Goal: Task Accomplishment & Management: Manage account settings

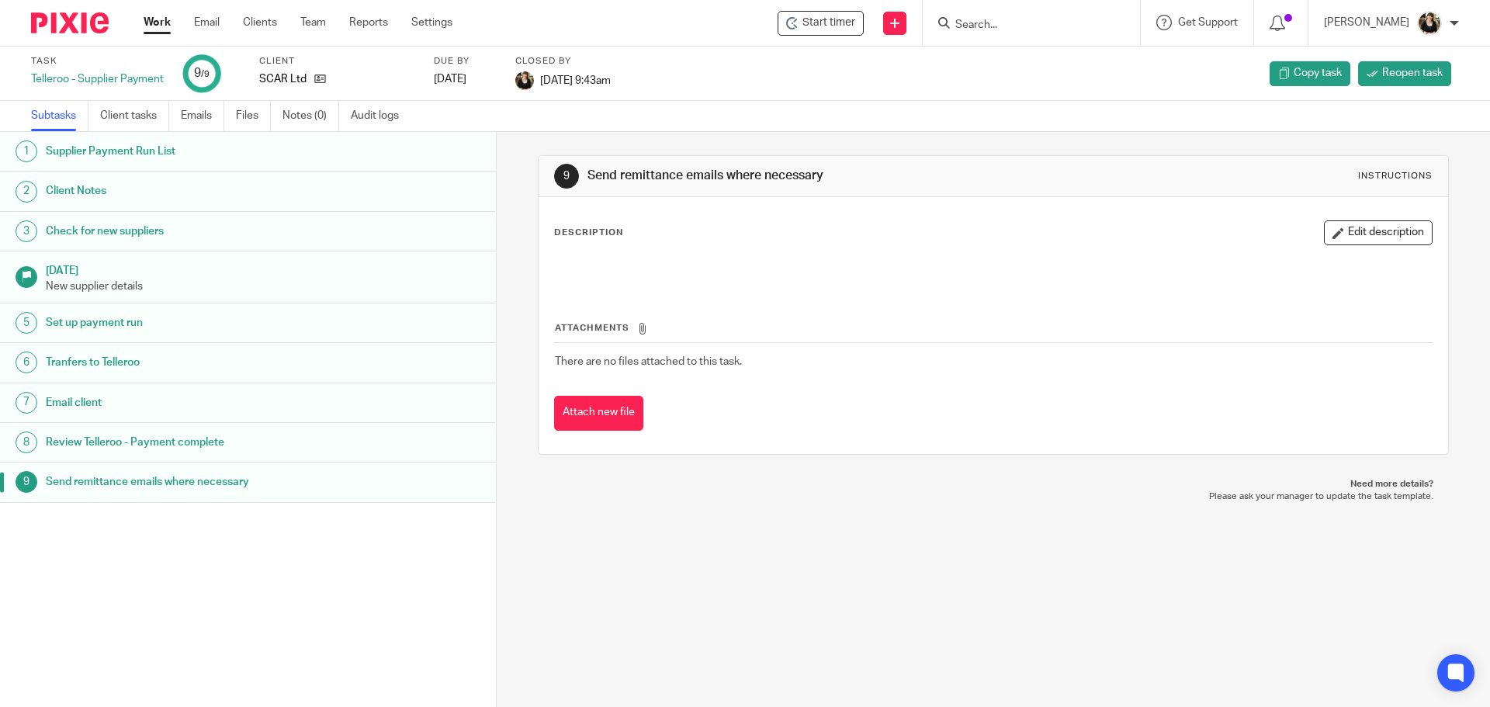
click at [994, 29] on input "Search" at bounding box center [1024, 26] width 140 height 14
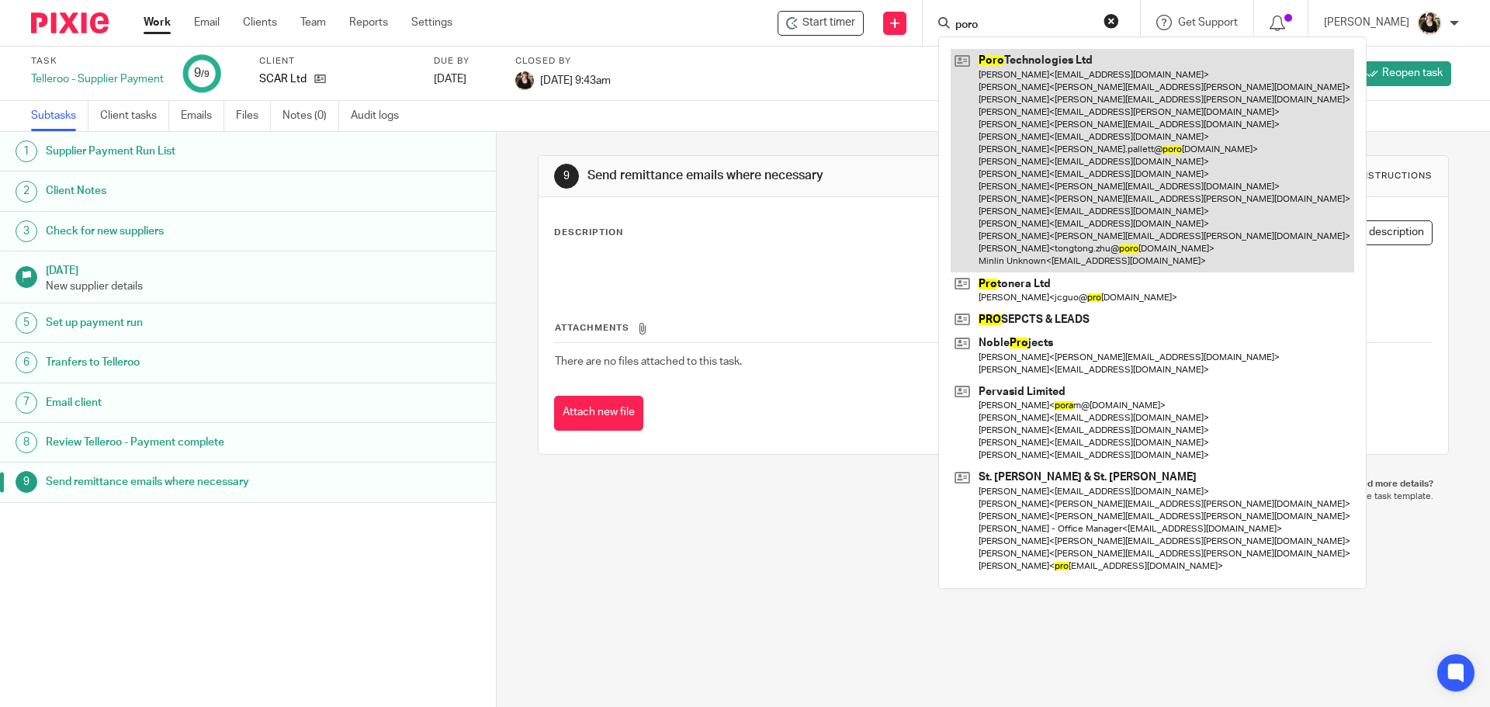
type input "poro"
click at [1025, 92] on link at bounding box center [1153, 160] width 404 height 223
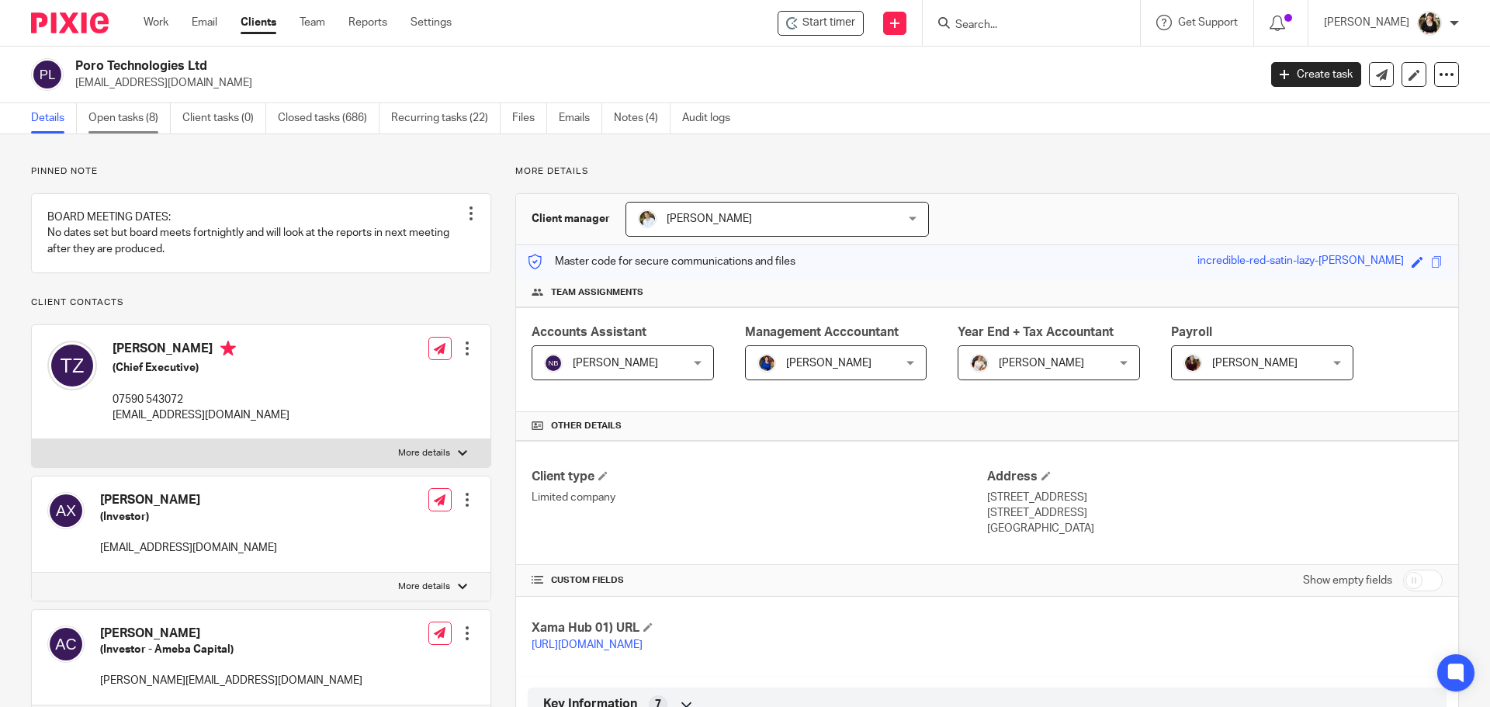
click at [110, 129] on link "Open tasks (8)" at bounding box center [129, 118] width 82 height 30
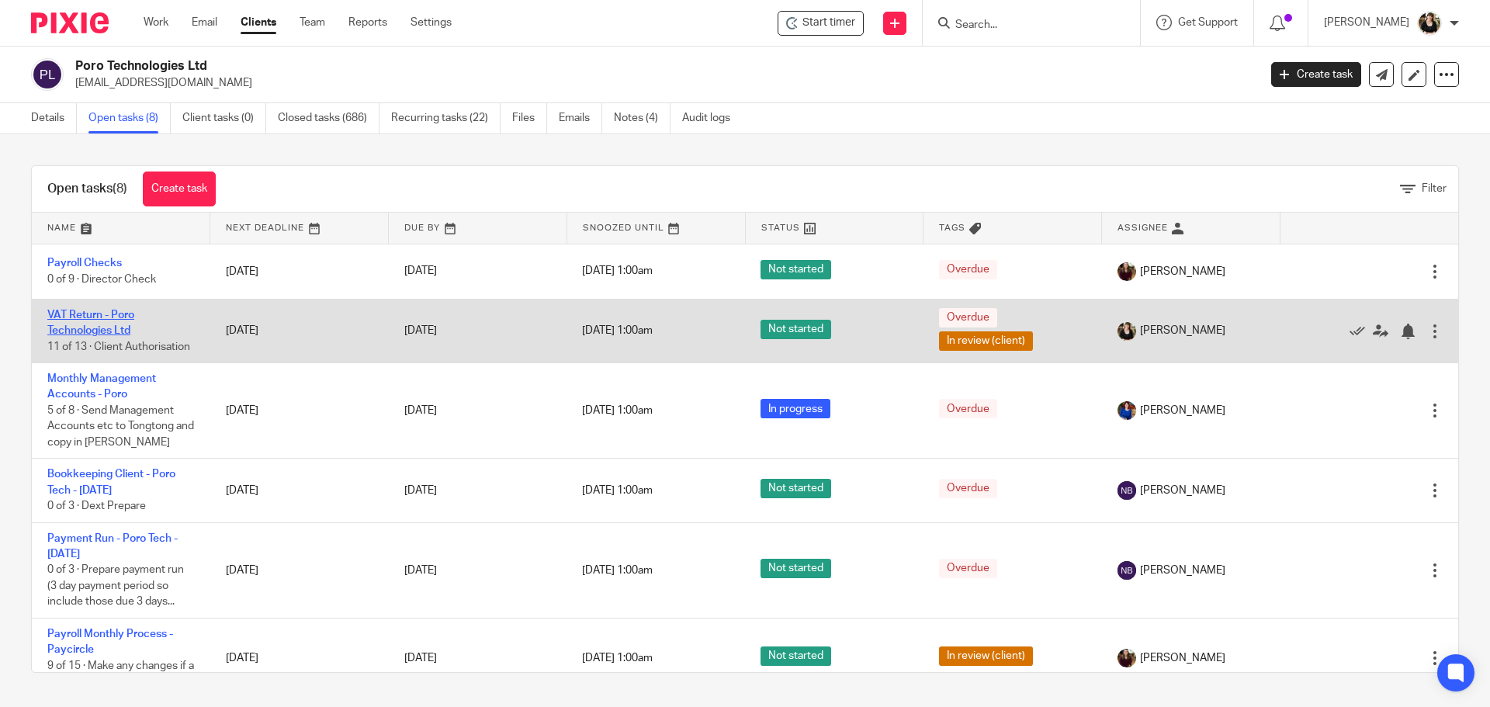
click at [99, 317] on link "VAT Return - Poro Technologies Ltd" at bounding box center [90, 323] width 87 height 26
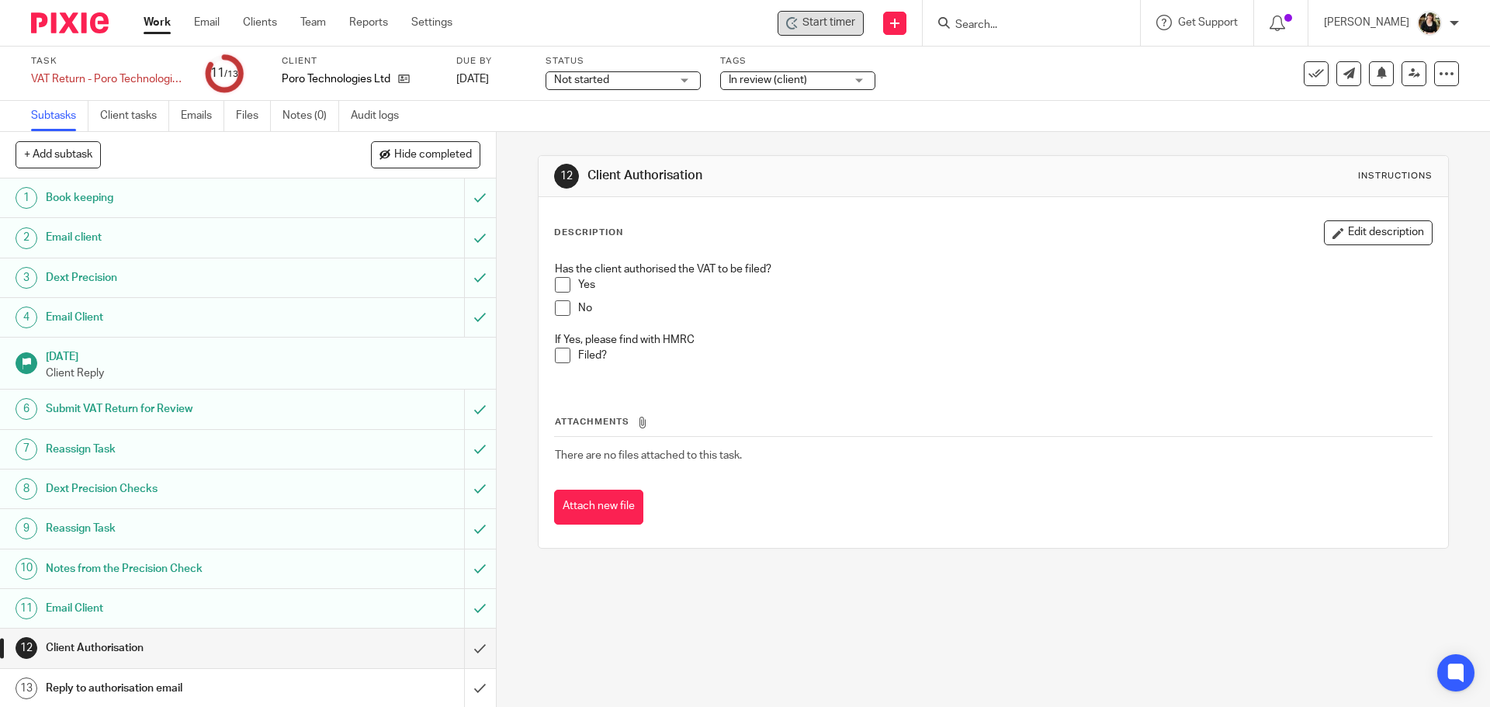
click at [790, 19] on div "Start timer" at bounding box center [821, 23] width 86 height 25
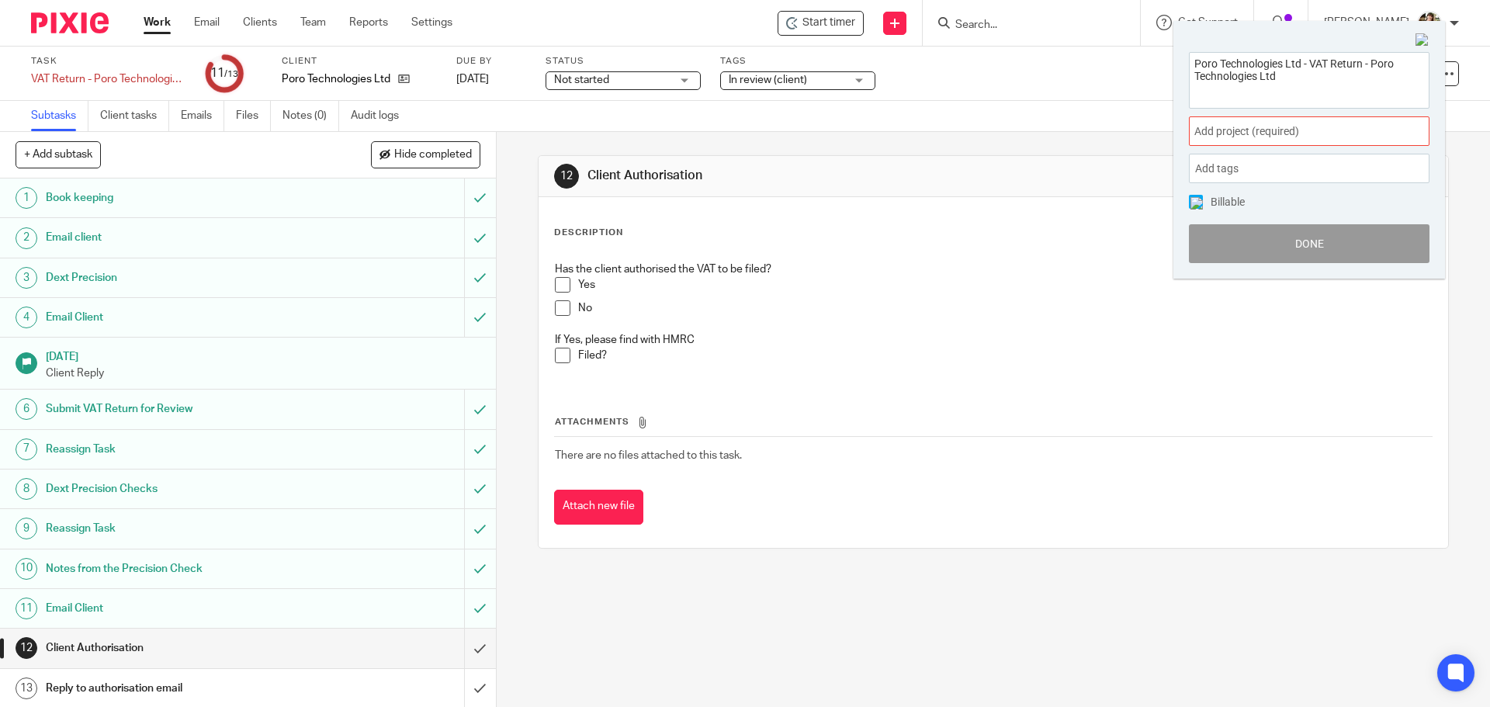
click at [1287, 137] on span "Add project (required) :" at bounding box center [1292, 131] width 196 height 16
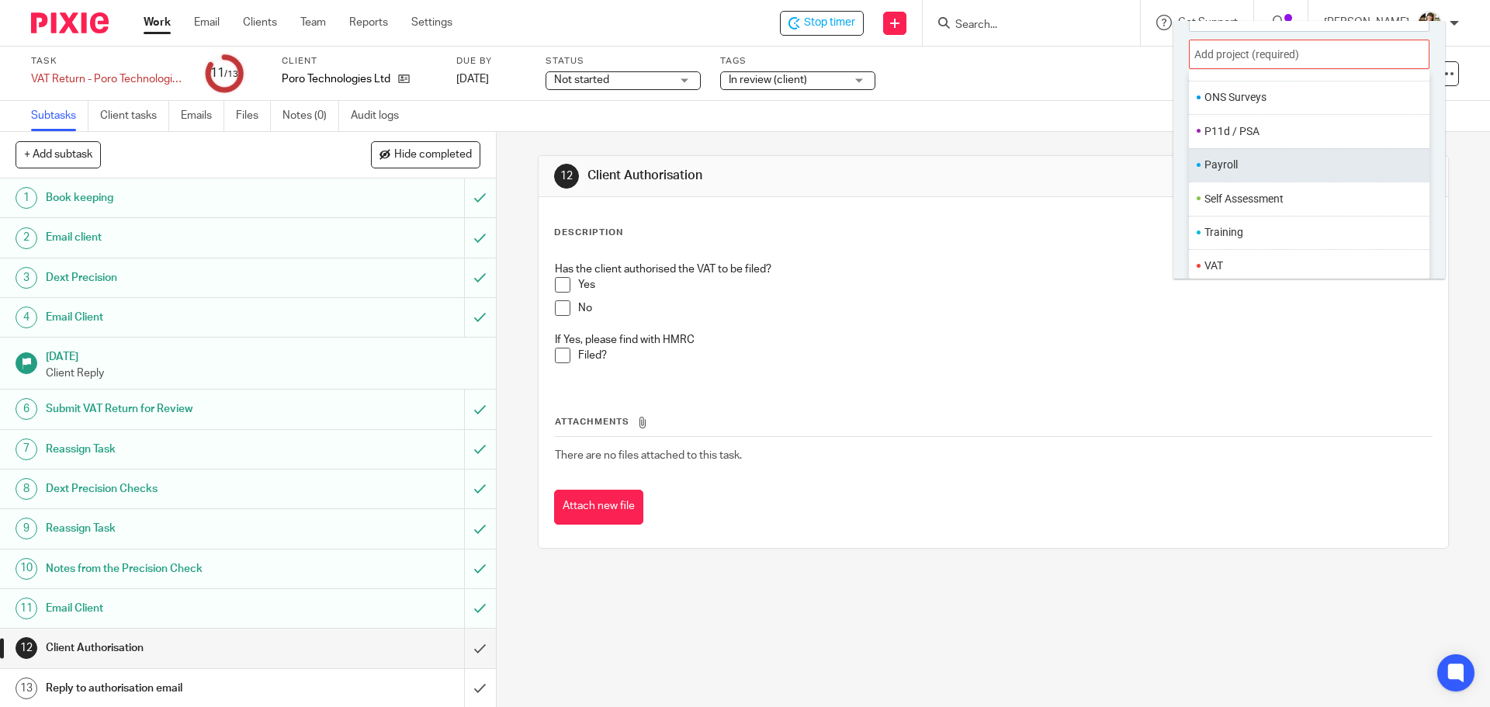
scroll to position [581, 0]
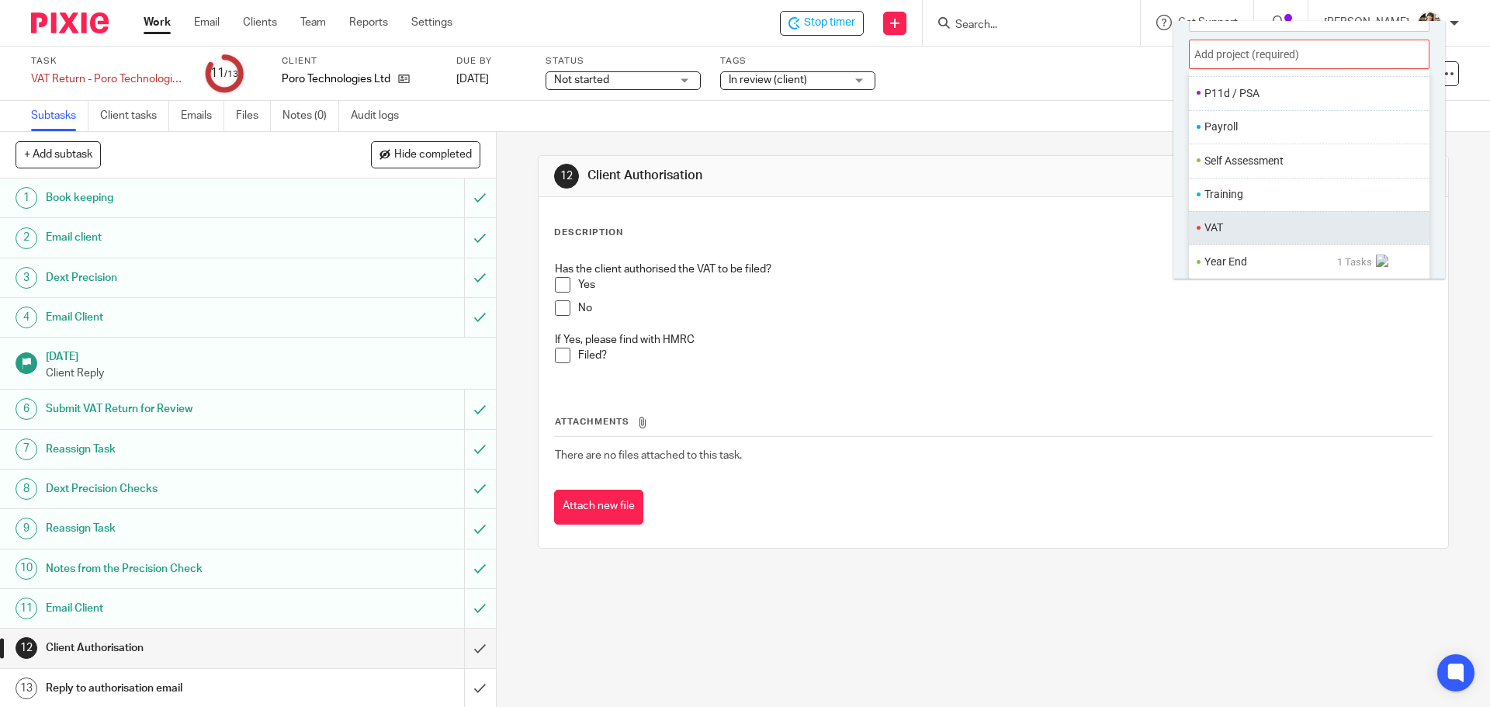
click at [1233, 220] on li "VAT" at bounding box center [1306, 228] width 203 height 16
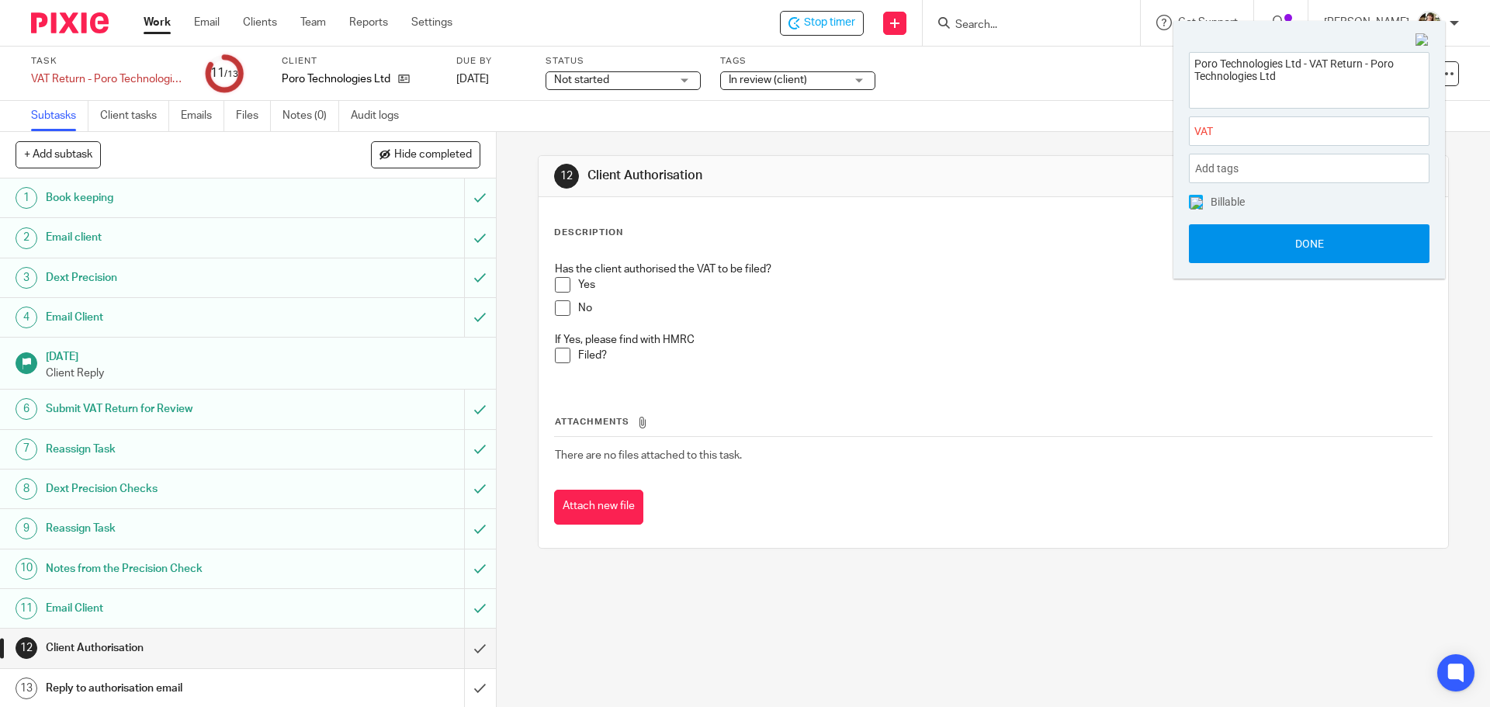
click at [1281, 244] on button "Done" at bounding box center [1309, 243] width 241 height 39
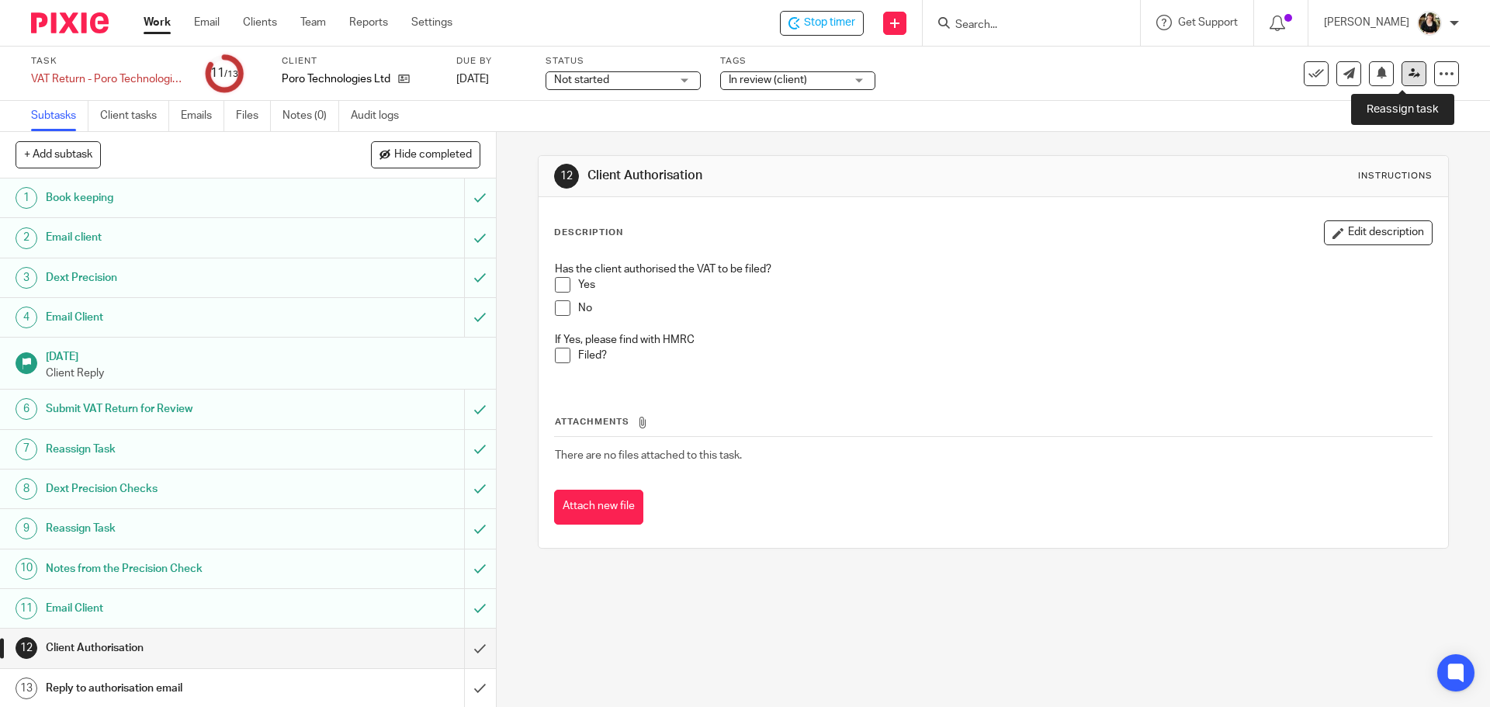
click at [1408, 67] on link at bounding box center [1414, 73] width 25 height 25
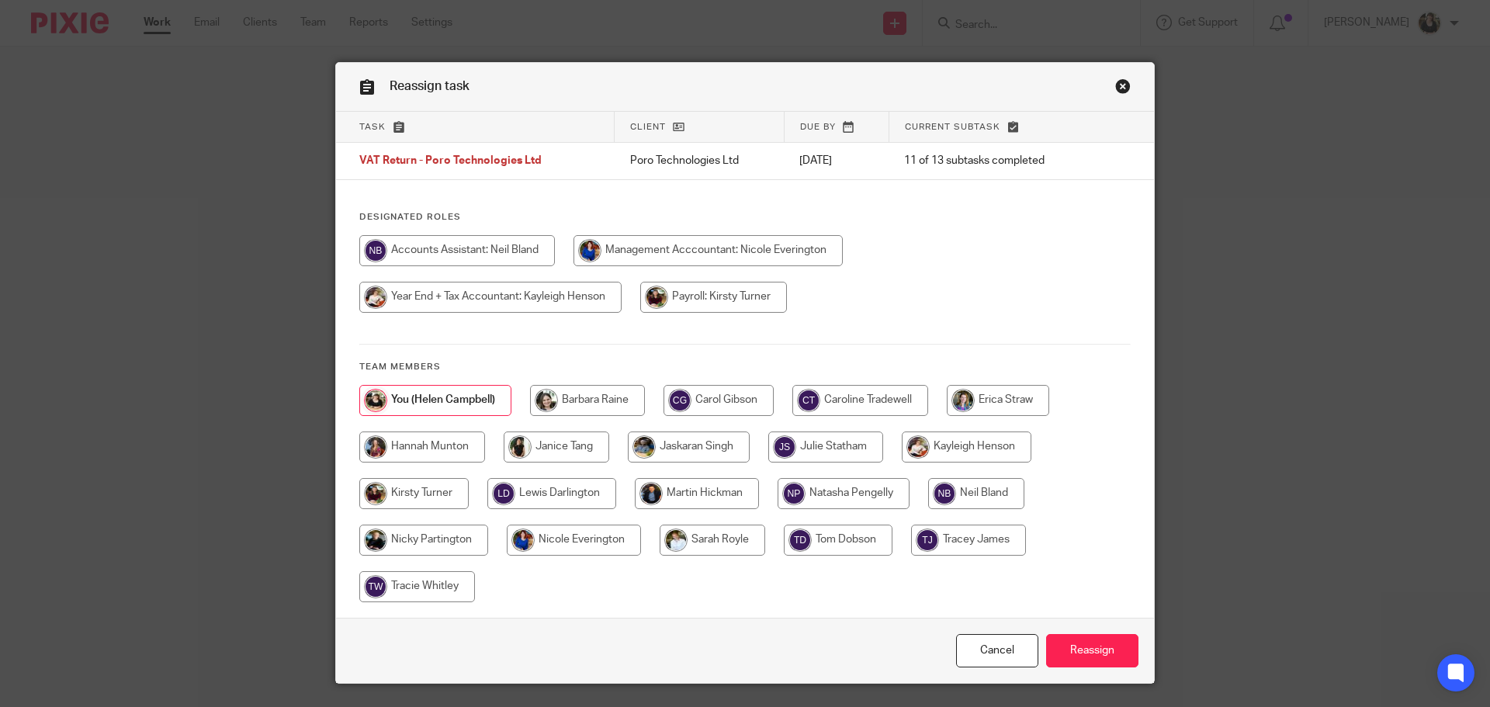
click at [461, 249] on input "radio" at bounding box center [457, 250] width 196 height 31
radio input "true"
click at [1080, 669] on div "Cancel Reassign" at bounding box center [745, 650] width 818 height 65
click at [1087, 647] on input "Reassign" at bounding box center [1092, 650] width 92 height 33
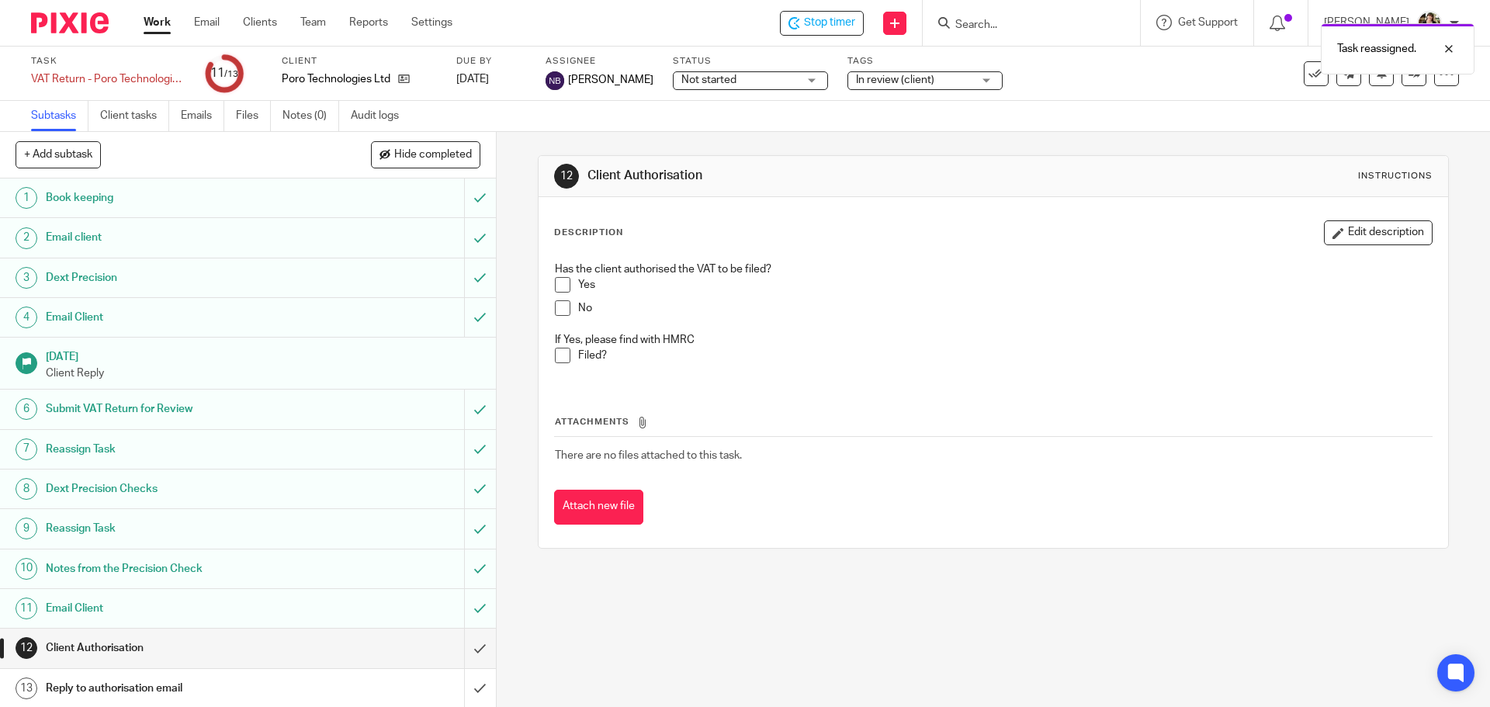
click at [794, 23] on div "Task reassigned." at bounding box center [1110, 45] width 730 height 59
click at [809, 23] on div "Task reassigned." at bounding box center [1110, 45] width 730 height 59
click at [990, 23] on div "Task reassigned." at bounding box center [1110, 45] width 730 height 59
click at [850, 29] on span "Stop timer" at bounding box center [829, 23] width 51 height 16
click at [992, 29] on input "Search" at bounding box center [1024, 26] width 140 height 14
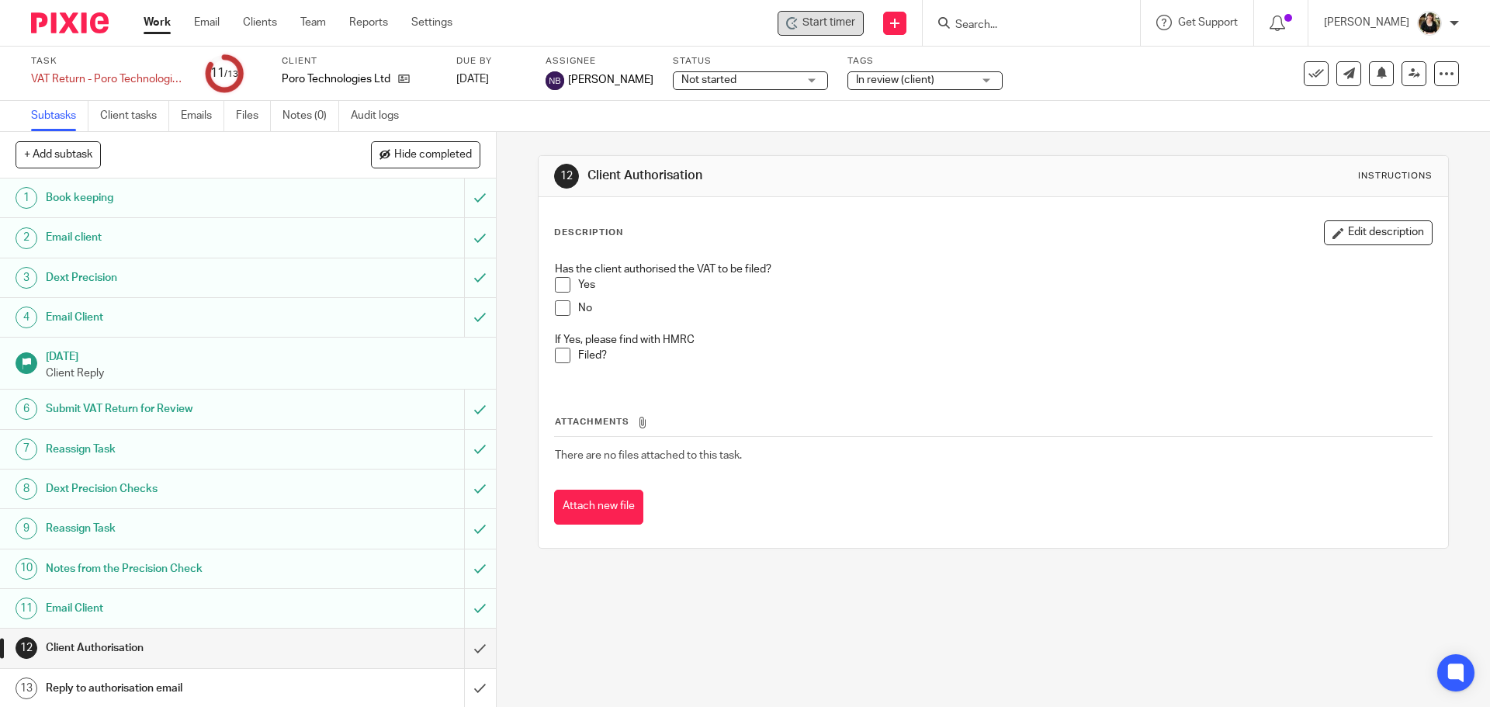
click at [989, 27] on input "Search" at bounding box center [1024, 26] width 140 height 14
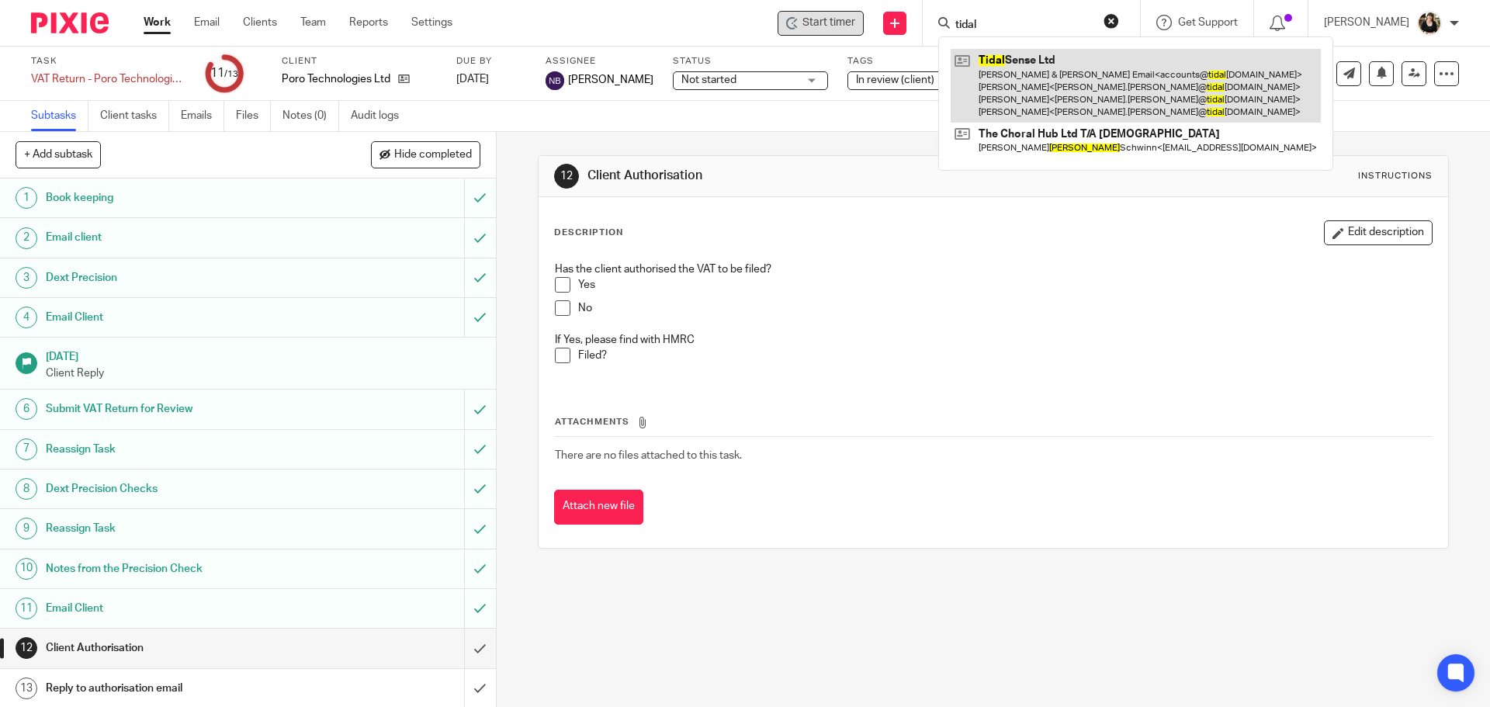
type input "tidal"
click at [994, 78] on link at bounding box center [1136, 86] width 370 height 74
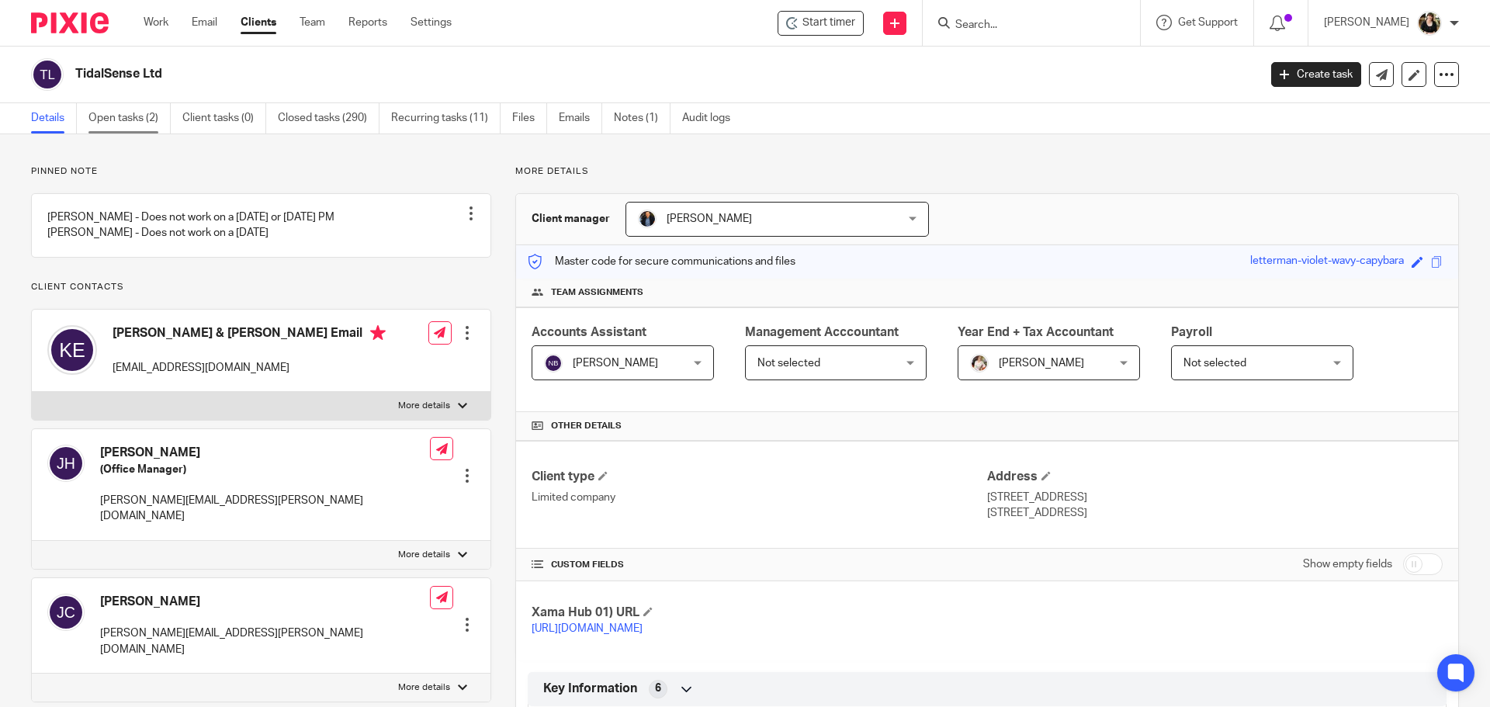
click at [133, 125] on link "Open tasks (2)" at bounding box center [129, 118] width 82 height 30
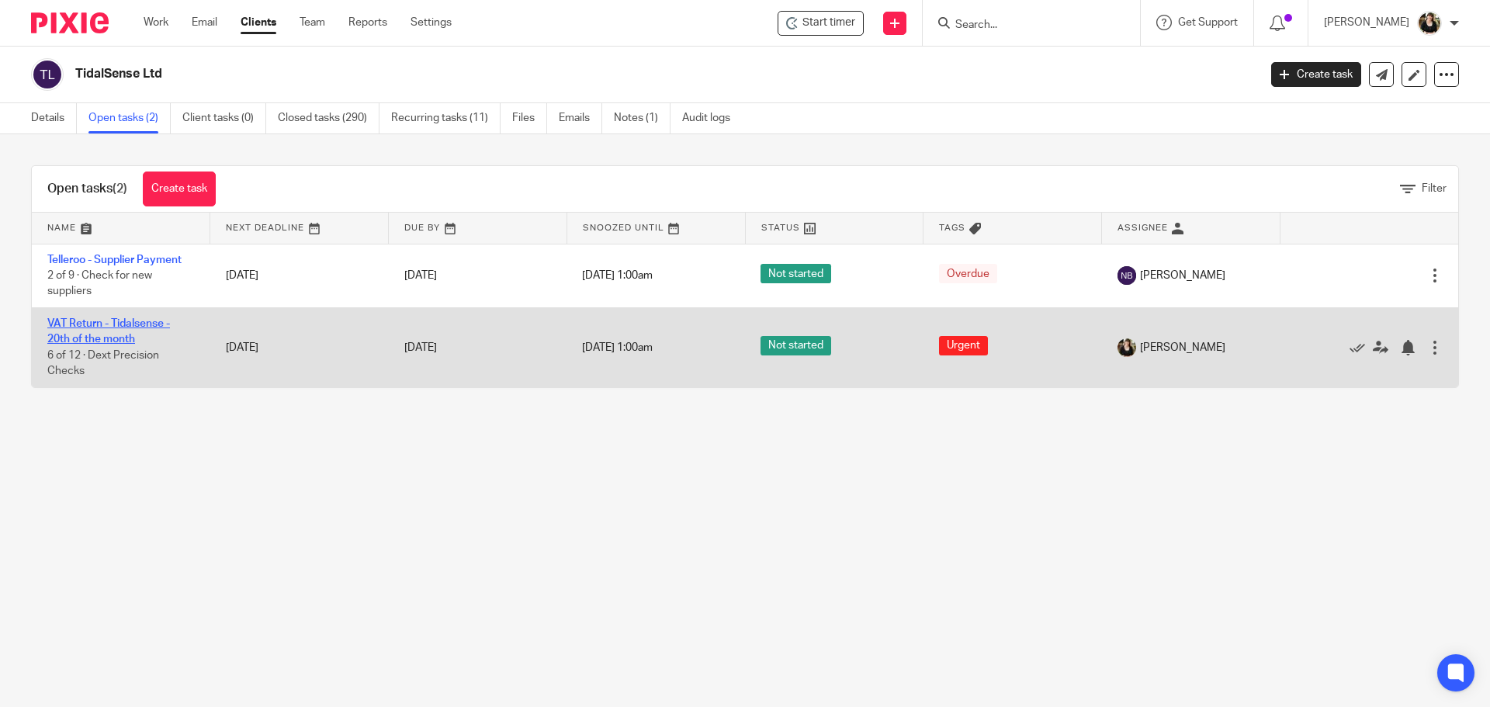
click at [131, 326] on link "VAT Return - Tidalsense - 20th of the month" at bounding box center [108, 331] width 123 height 26
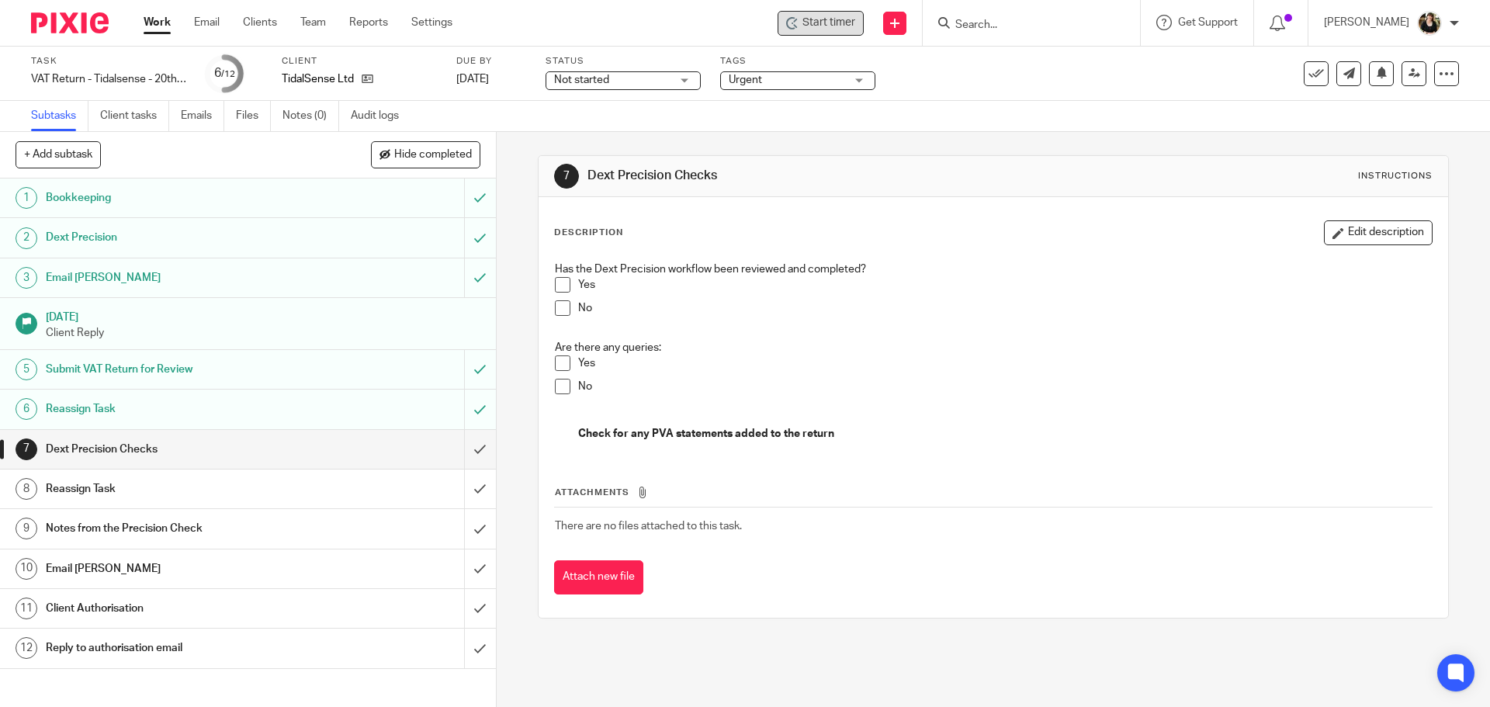
click at [836, 17] on span "Start timer" at bounding box center [829, 23] width 53 height 16
click at [833, 22] on span "Start timer" at bounding box center [829, 23] width 53 height 16
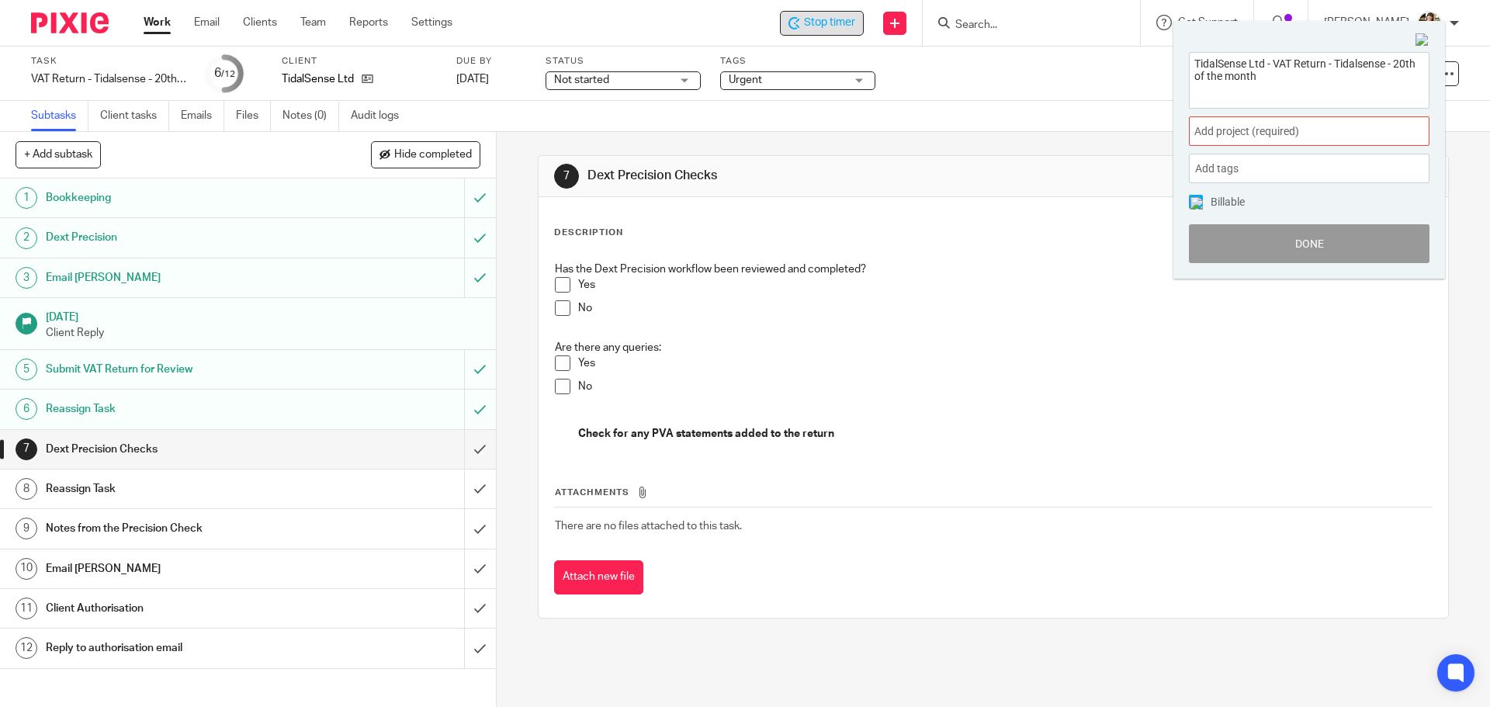
click at [1274, 134] on span "Add project (required) :" at bounding box center [1292, 131] width 196 height 16
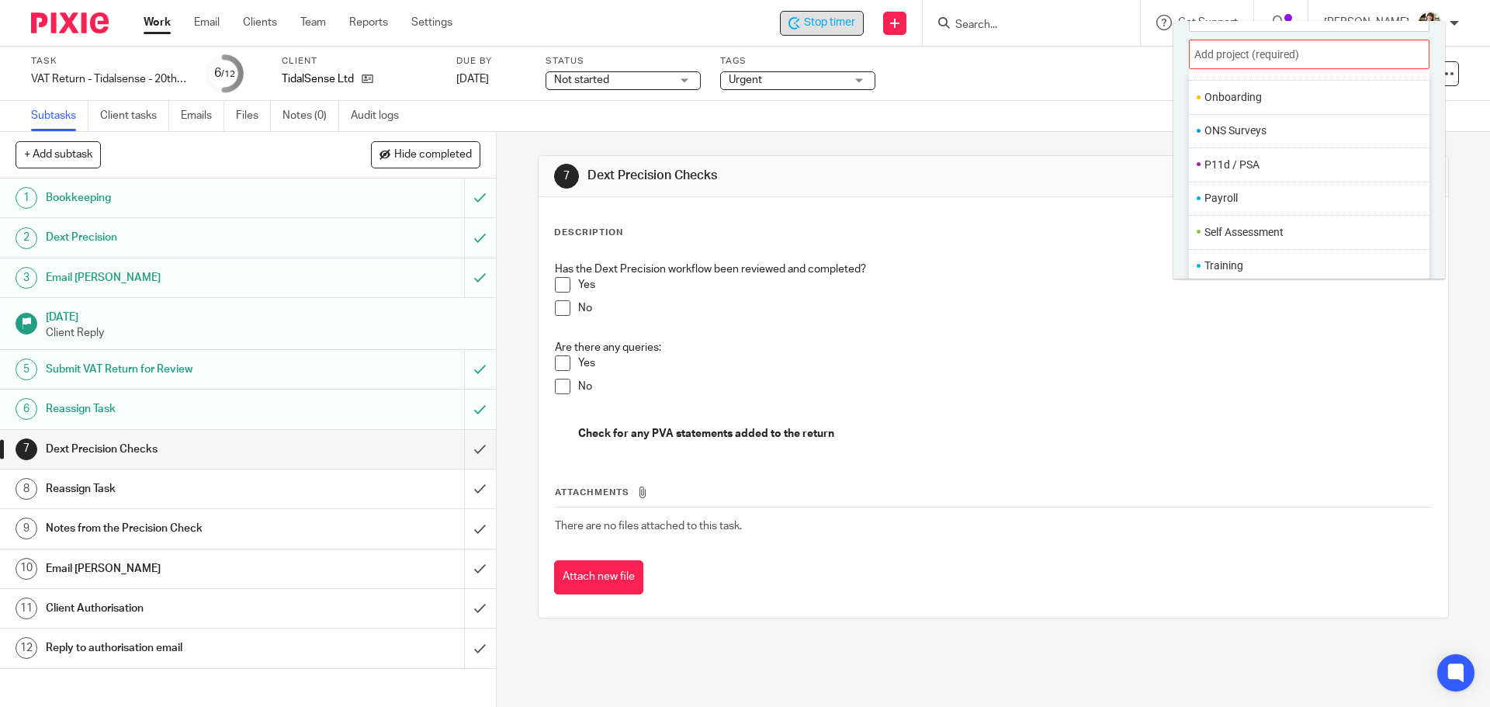
scroll to position [581, 0]
click at [1282, 231] on li "VAT" at bounding box center [1306, 228] width 203 height 16
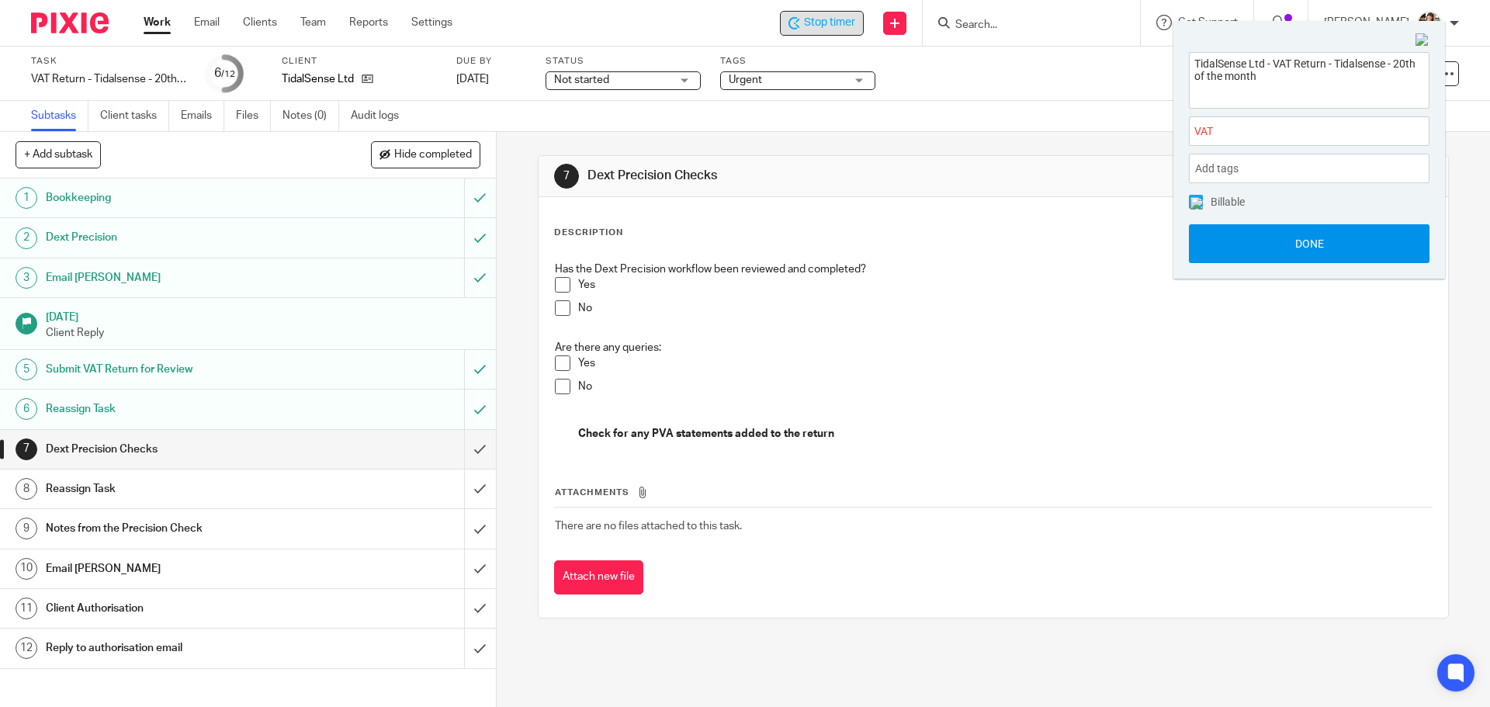
click at [1316, 253] on button "Done" at bounding box center [1309, 243] width 241 height 39
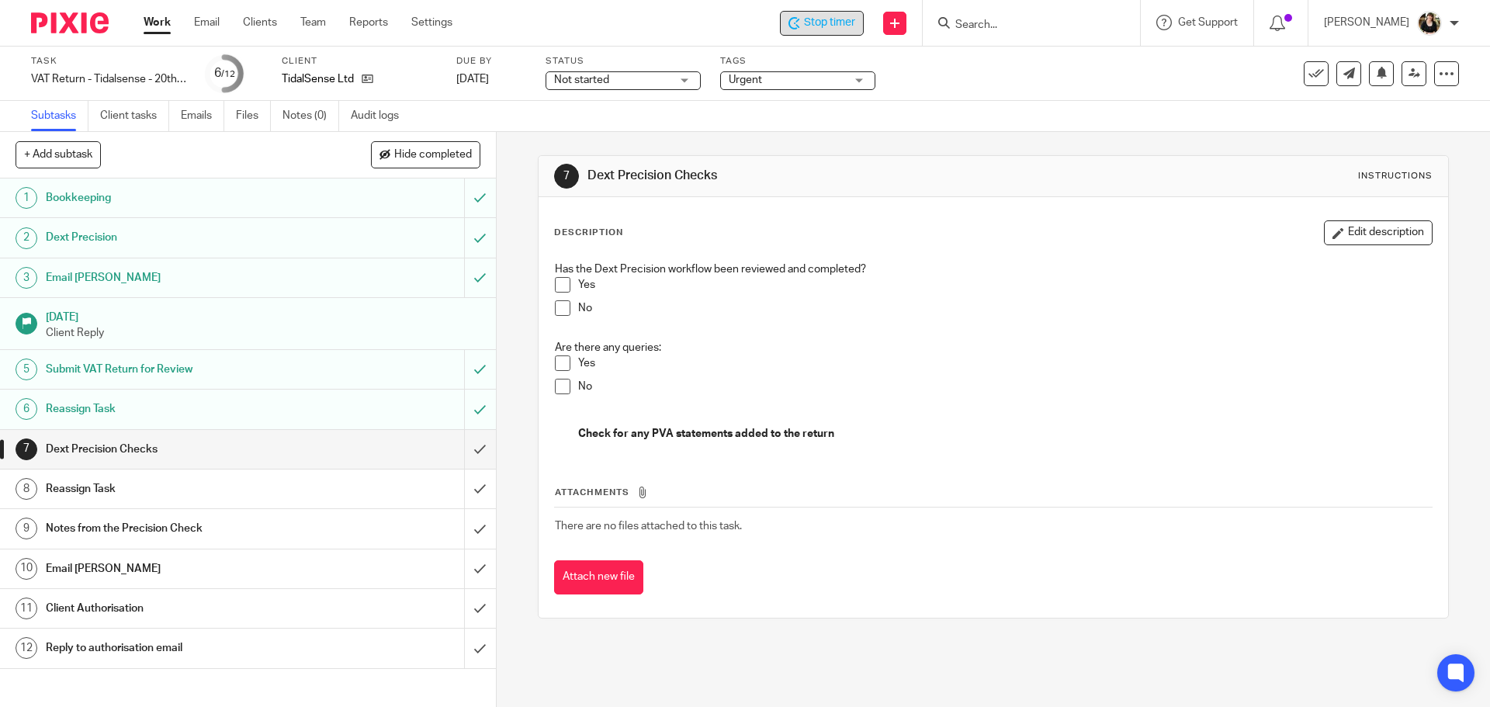
click at [559, 280] on span at bounding box center [563, 285] width 16 height 16
click at [559, 383] on span at bounding box center [563, 387] width 16 height 16
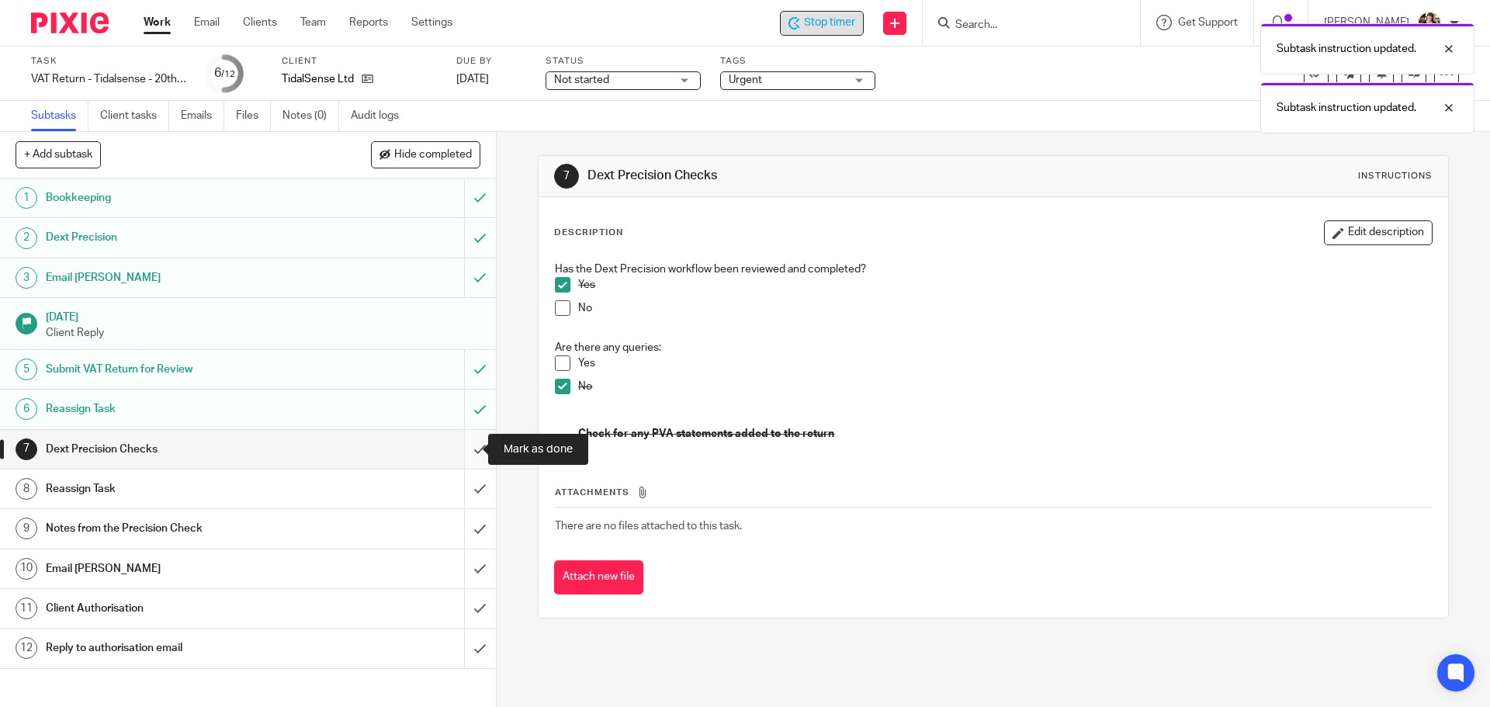
click at [466, 443] on input "submit" at bounding box center [248, 449] width 496 height 39
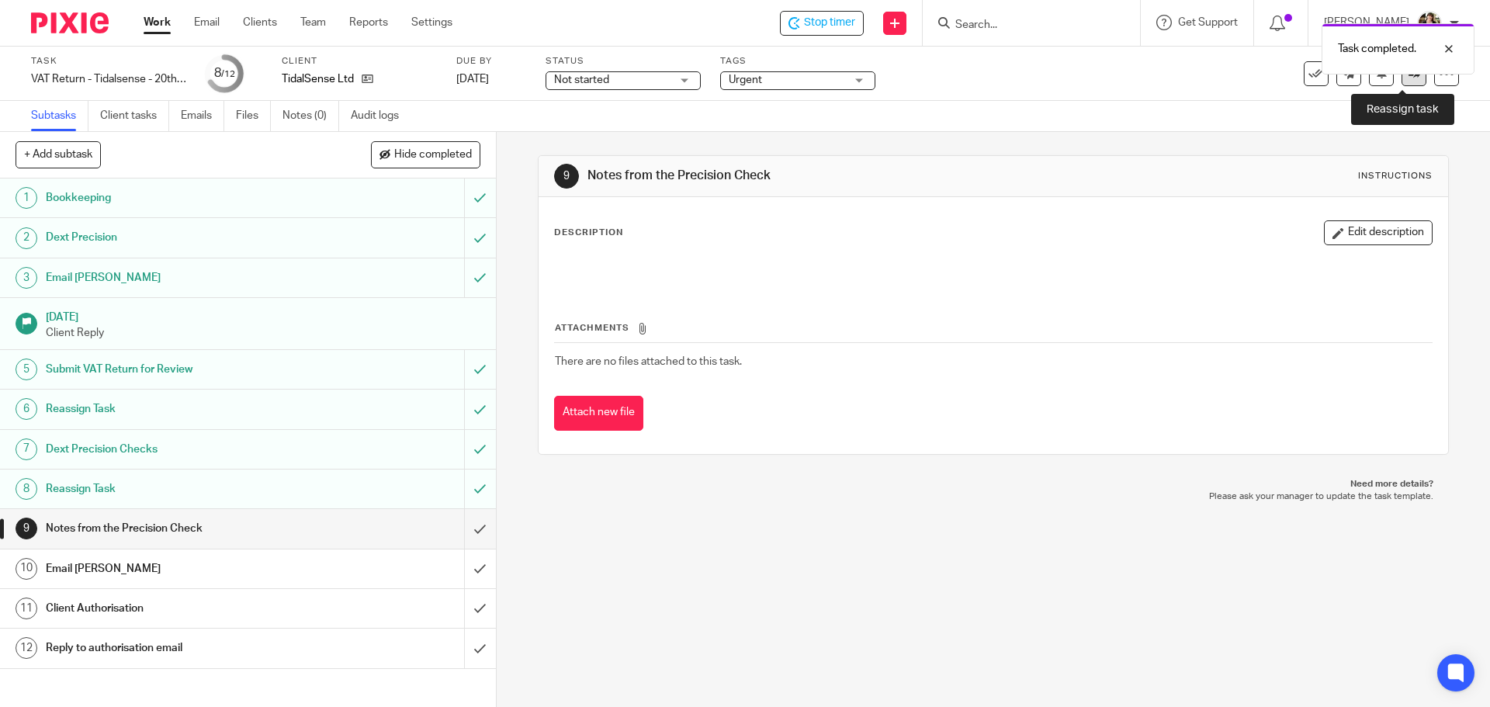
click at [1409, 81] on link at bounding box center [1414, 73] width 25 height 25
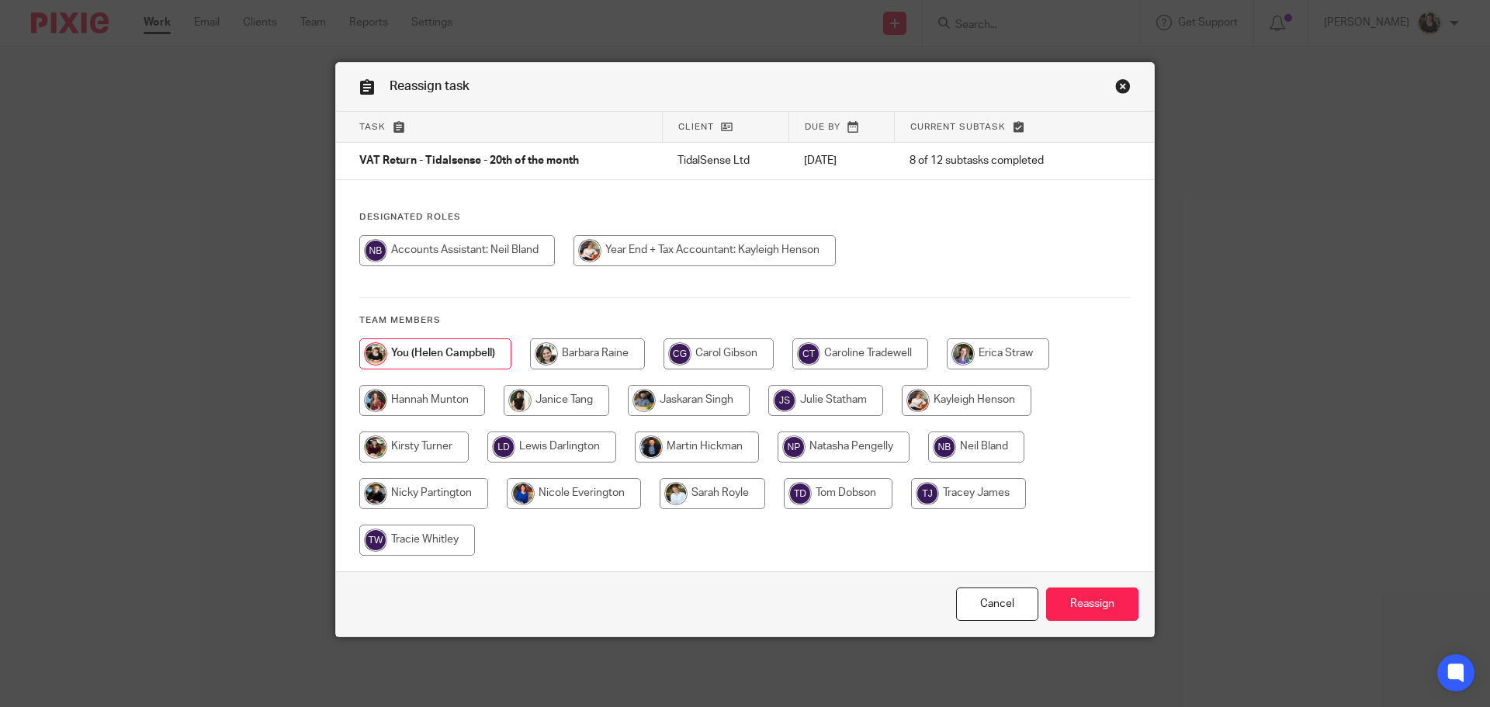
click at [503, 262] on input "radio" at bounding box center [457, 250] width 196 height 31
radio input "true"
click at [1063, 602] on input "Reassign" at bounding box center [1092, 604] width 92 height 33
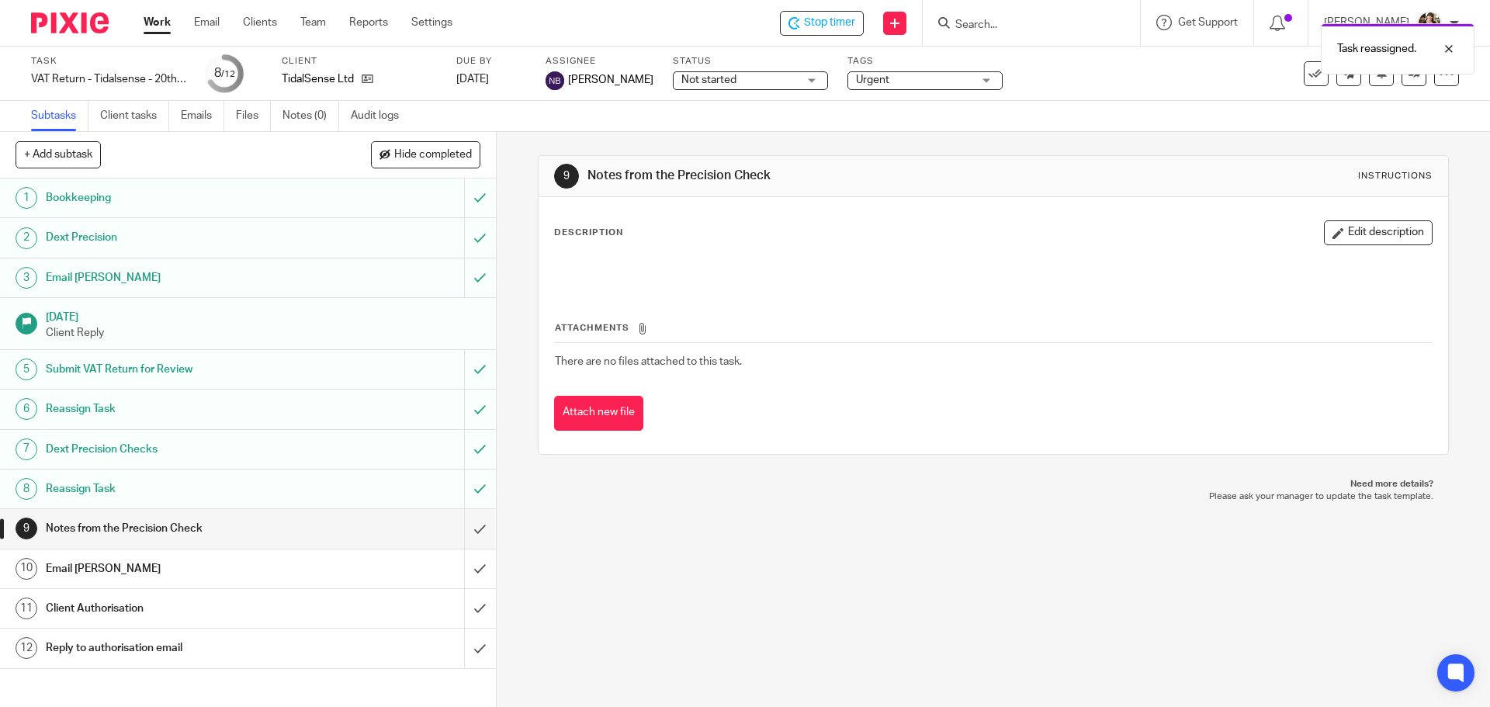
click at [849, 22] on div "Task reassigned." at bounding box center [1110, 45] width 730 height 59
click at [800, 26] on icon at bounding box center [795, 23] width 12 height 12
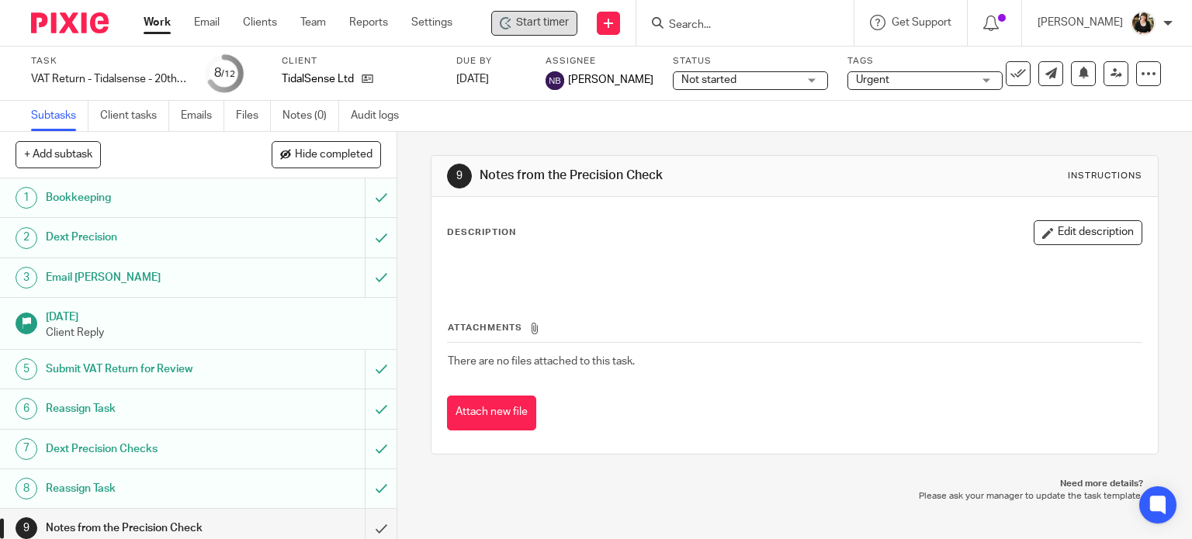
click at [669, 29] on input "Search" at bounding box center [737, 26] width 140 height 14
click at [686, 29] on input "Search" at bounding box center [737, 26] width 140 height 14
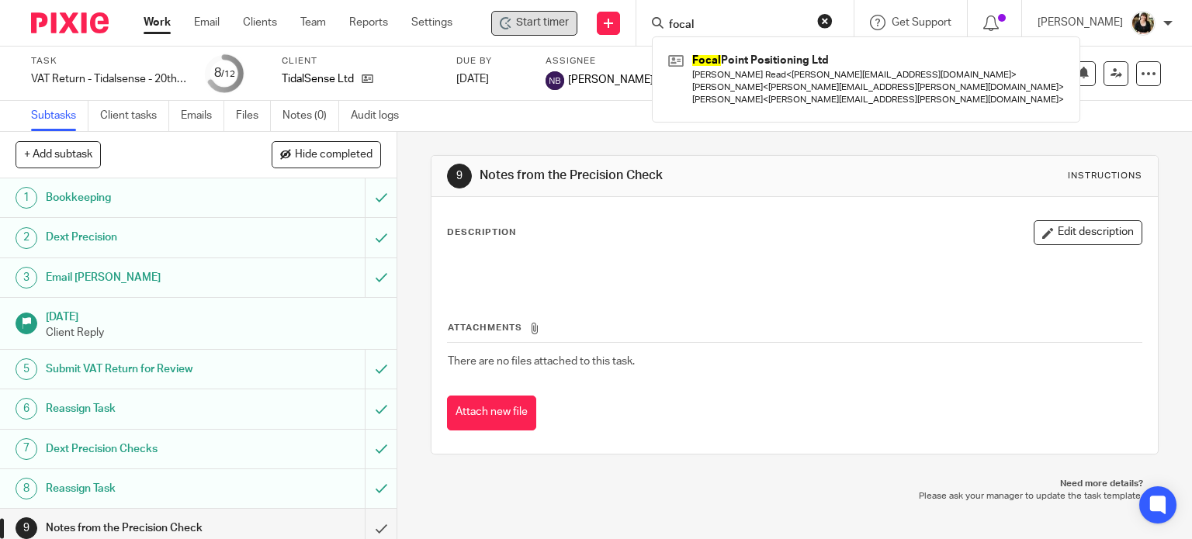
type input "focal"
click button "submit" at bounding box center [0, 0] width 0 height 0
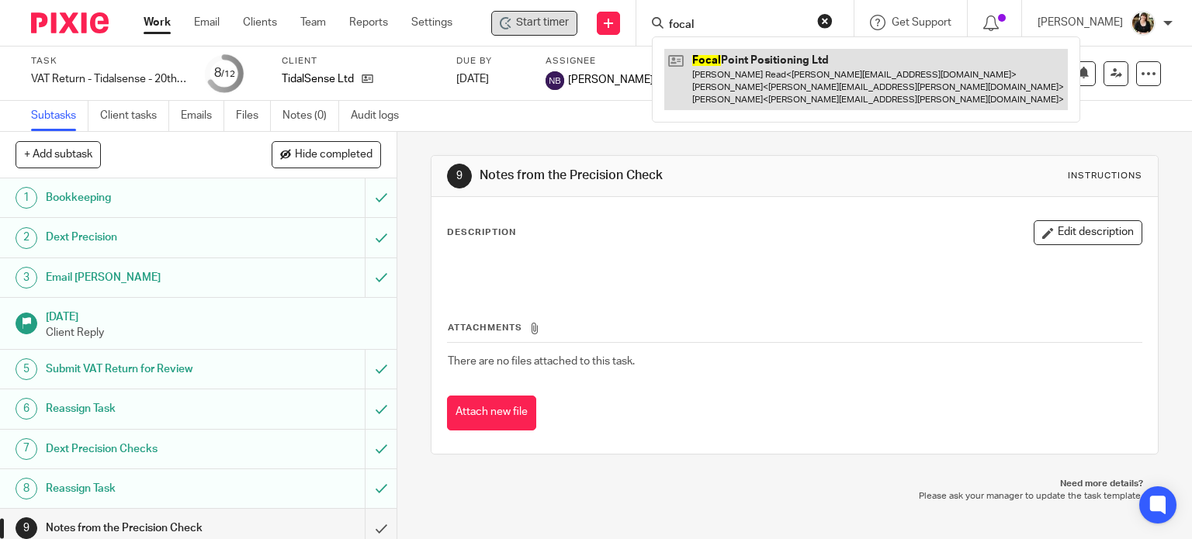
click at [748, 86] on link at bounding box center [866, 79] width 404 height 61
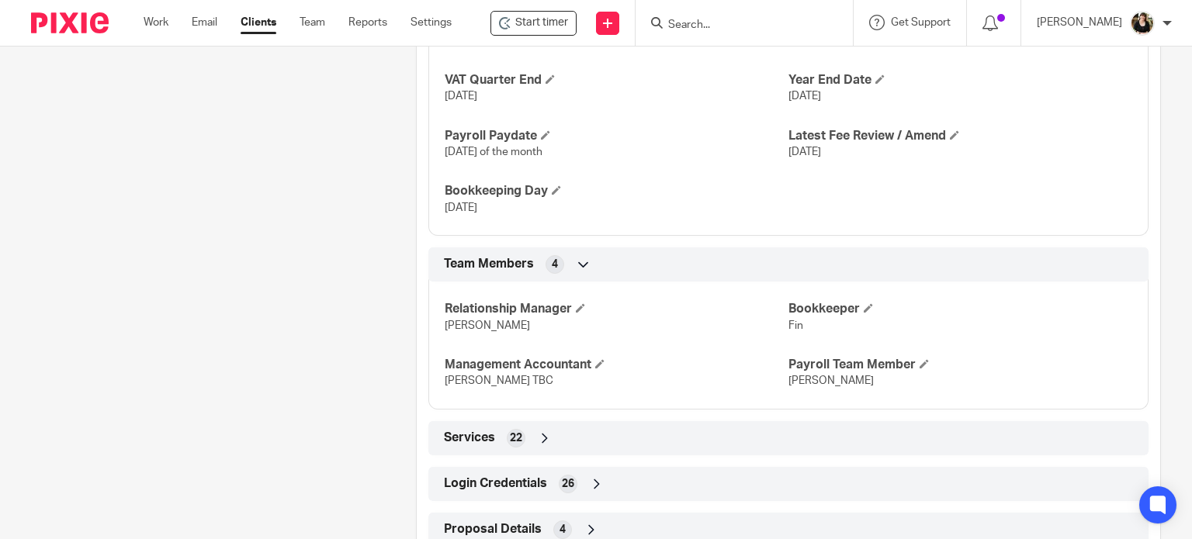
scroll to position [1132, 0]
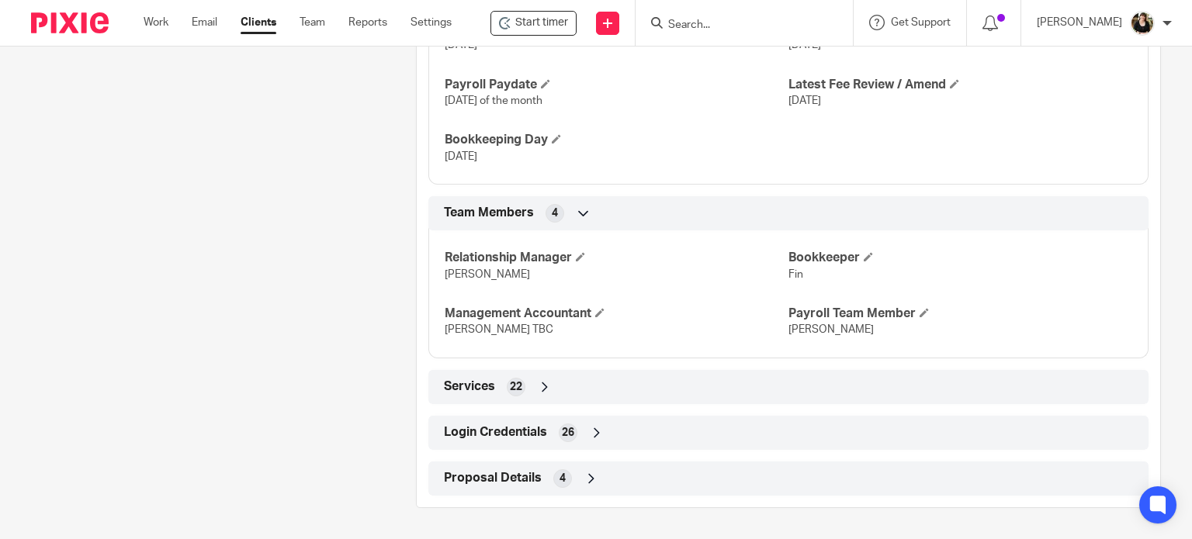
click at [515, 426] on span "Login Credentials" at bounding box center [495, 433] width 103 height 16
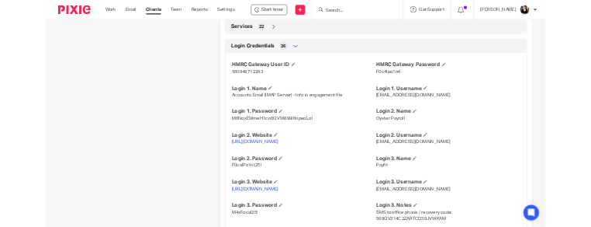
scroll to position [1598, 0]
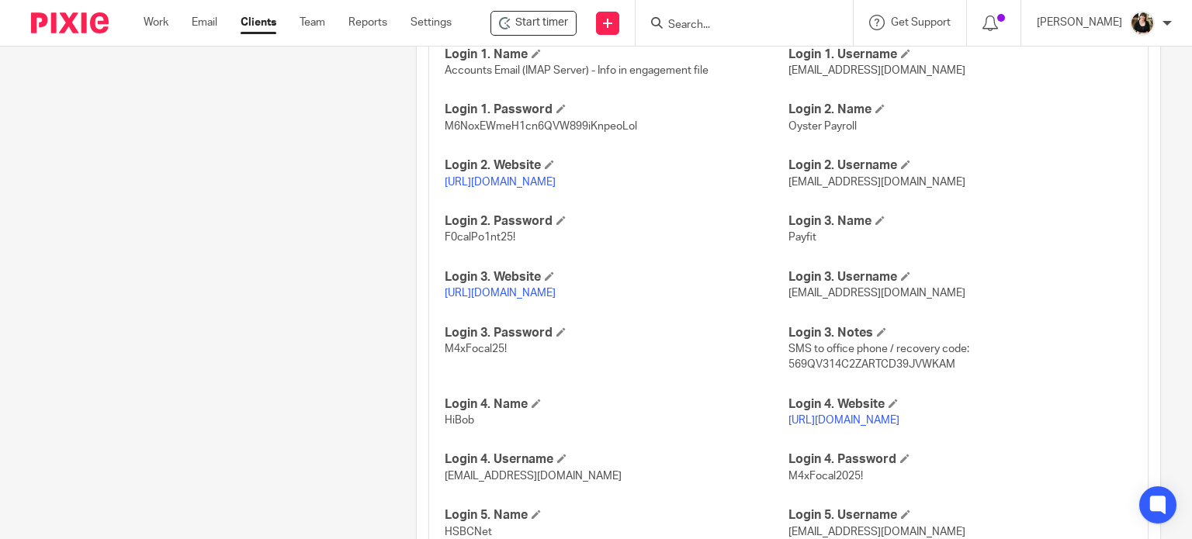
click at [499, 299] on link "[URL][DOMAIN_NAME]" at bounding box center [500, 293] width 111 height 11
